Goal: Information Seeking & Learning: Compare options

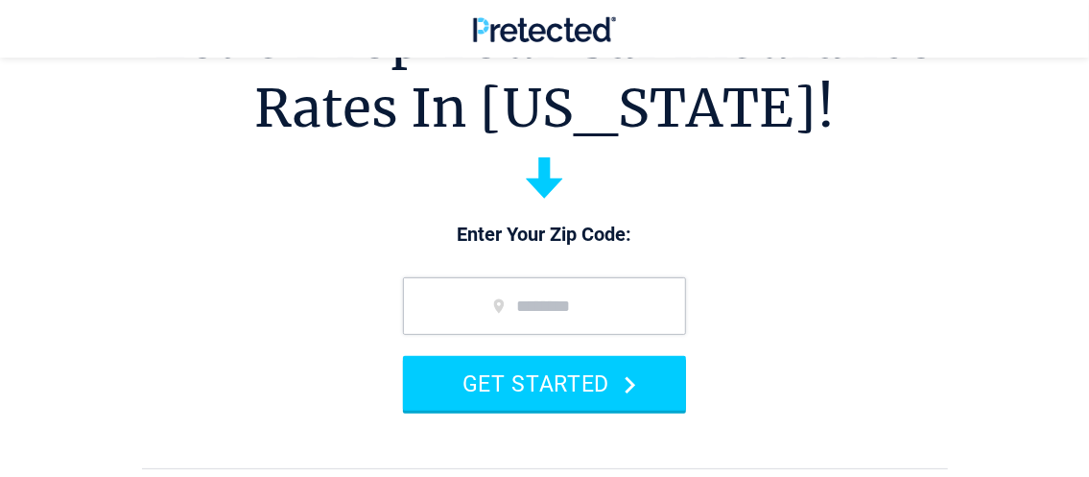
scroll to position [192, 0]
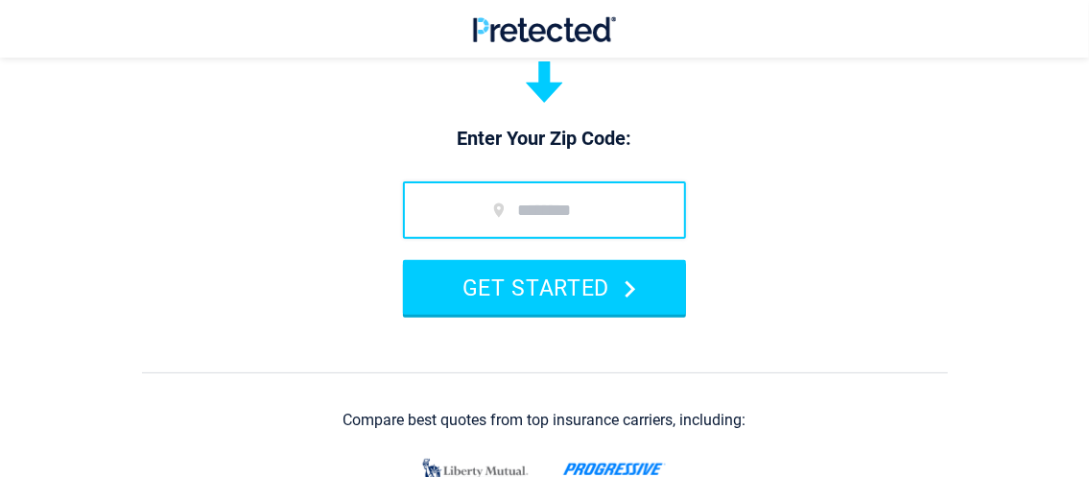
click at [547, 219] on input "zip code" at bounding box center [544, 210] width 283 height 58
type input "*****"
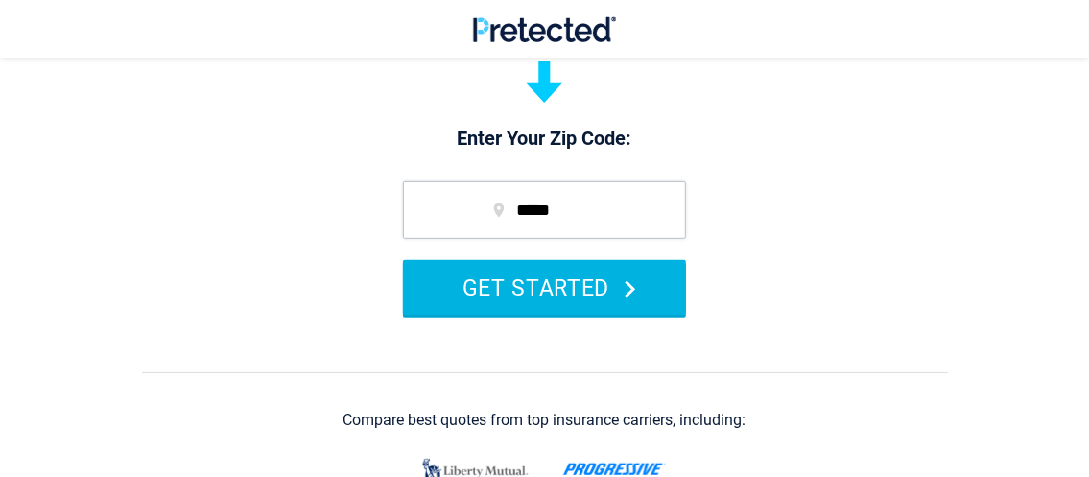
click at [550, 292] on button "GET STARTED" at bounding box center [544, 287] width 283 height 55
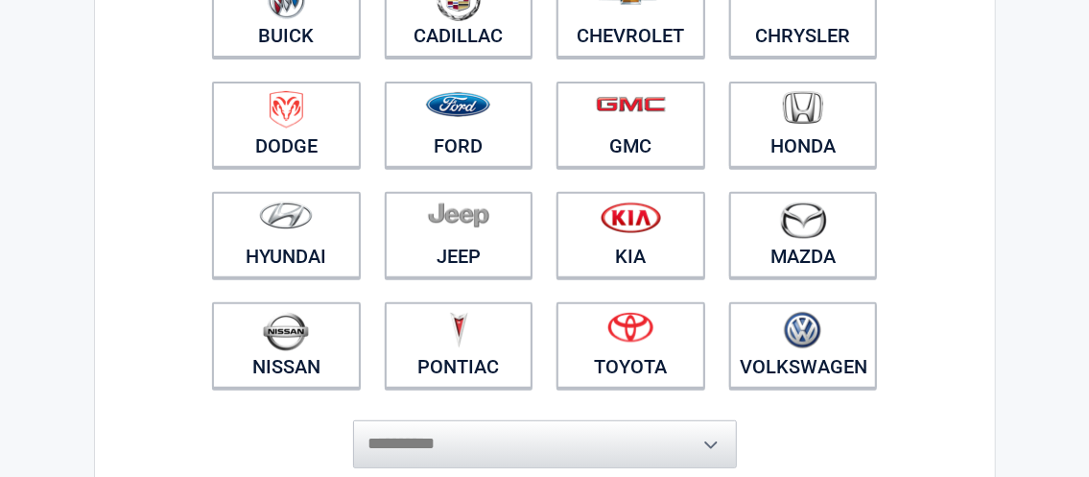
scroll to position [384, 0]
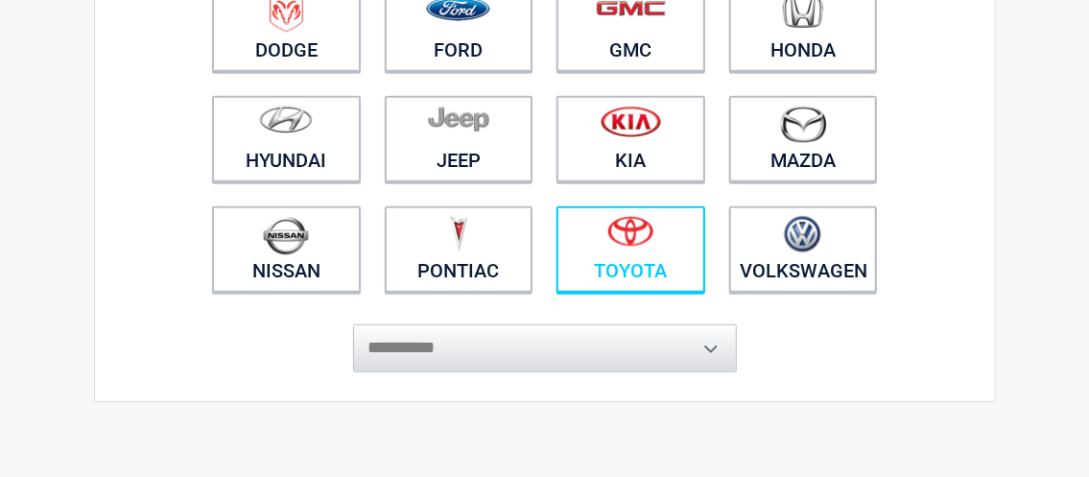
click at [649, 260] on link "Toyota" at bounding box center [631, 249] width 149 height 86
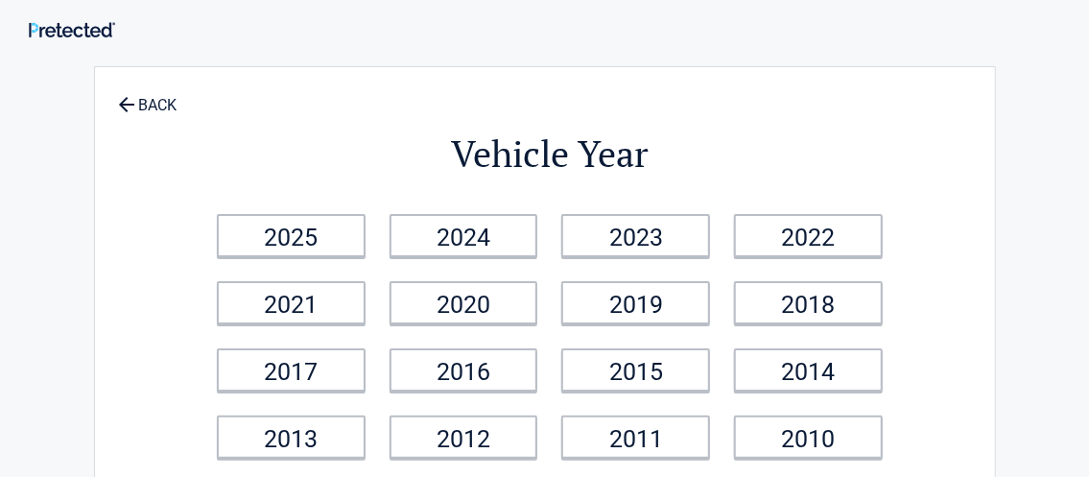
scroll to position [0, 0]
